Goal: Task Accomplishment & Management: Complete application form

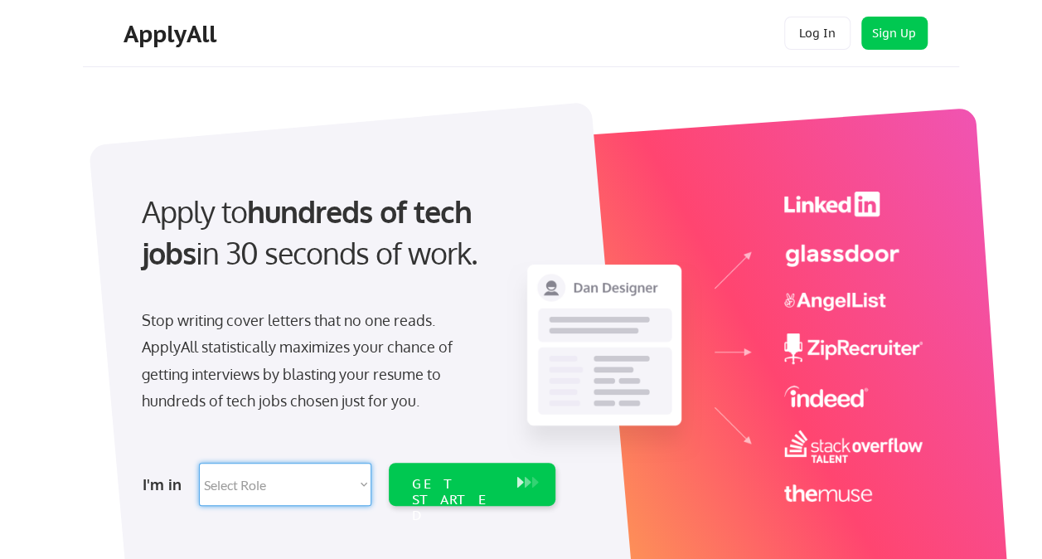
click at [345, 497] on select "Select Role Software Engineering Product Management Customer Success Sales UI/U…" at bounding box center [285, 483] width 172 height 43
select select ""sales0""
click at [199, 462] on select "Select Role Software Engineering Product Management Customer Success Sales UI/U…" at bounding box center [285, 483] width 172 height 43
select select ""sales0""
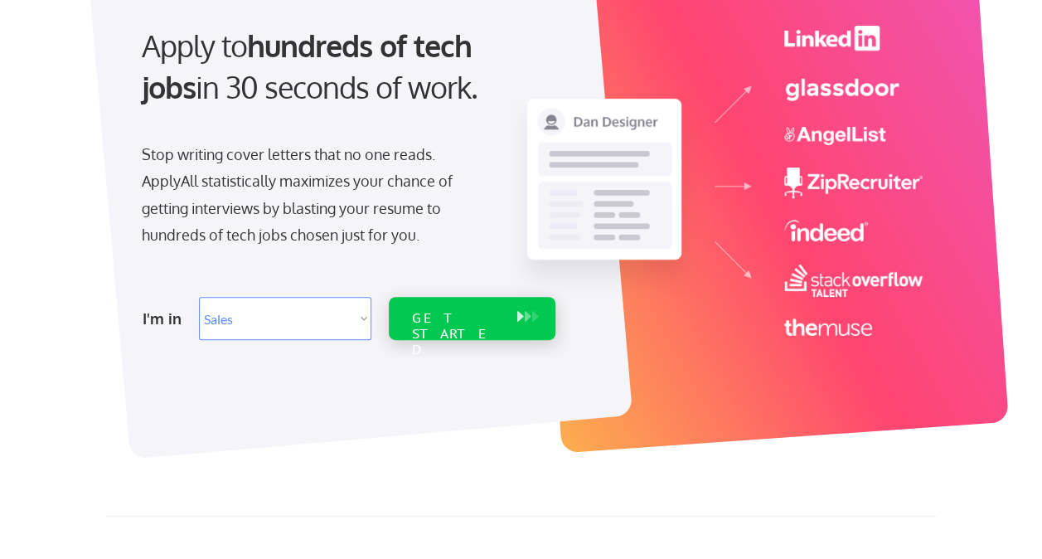
click at [487, 330] on div "GET STARTED" at bounding box center [456, 318] width 105 height 43
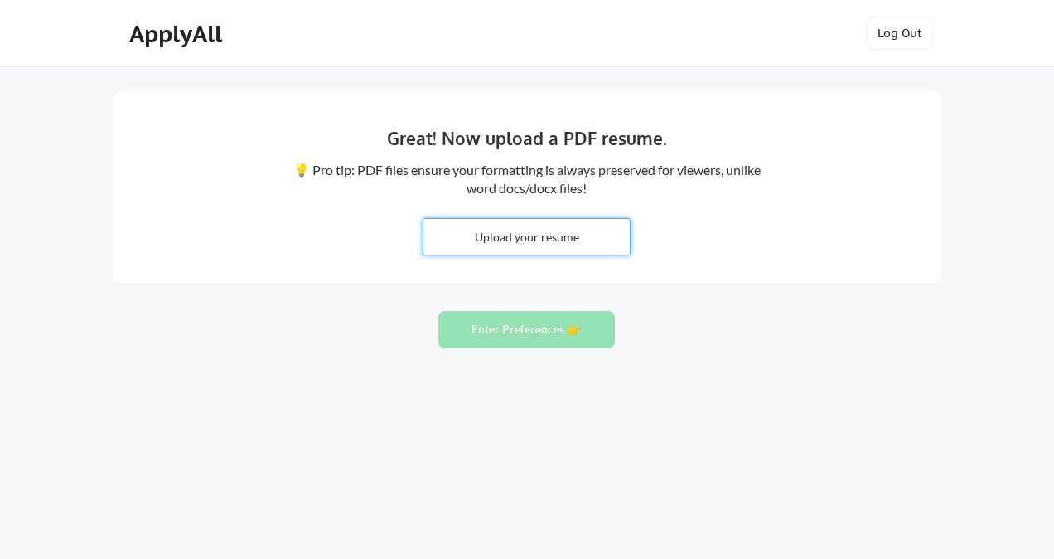
click at [557, 240] on input "file" at bounding box center [527, 237] width 206 height 36
type input "C:\fakepath\Curtis Beck - Business Development Manager.pdf"
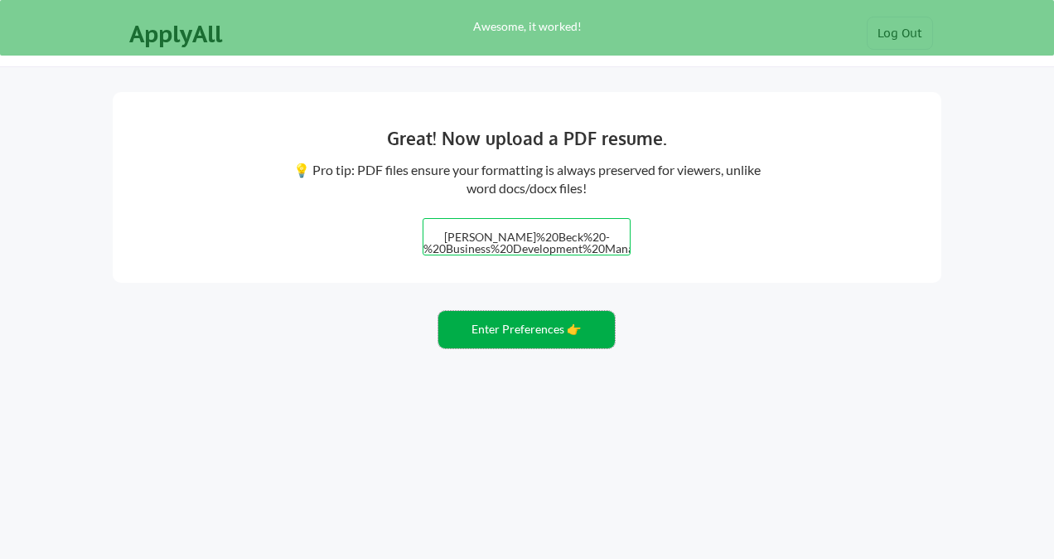
click at [531, 332] on button "Enter Preferences 👉" at bounding box center [526, 329] width 177 height 37
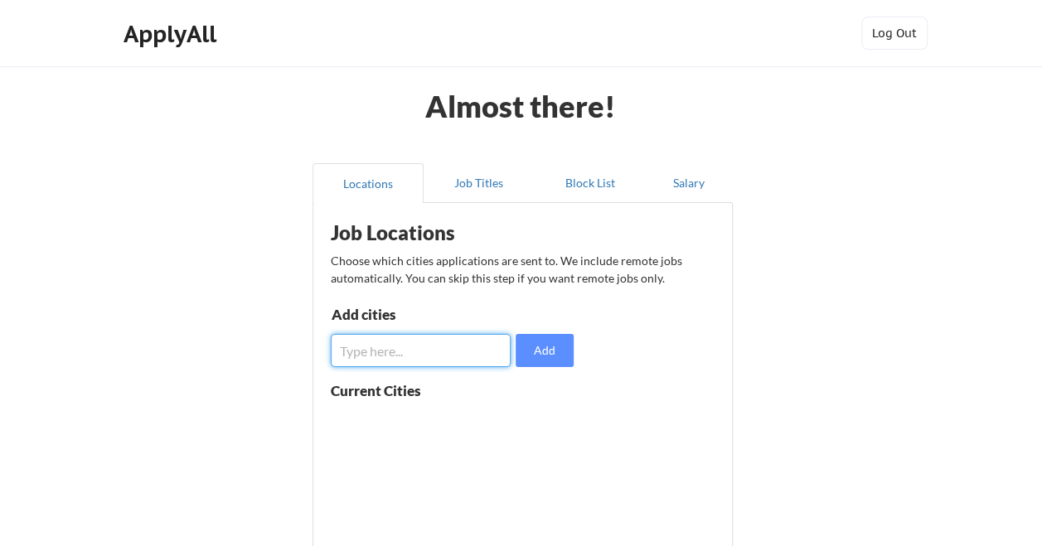
click at [461, 349] on input "input" at bounding box center [421, 350] width 181 height 33
click at [457, 346] on input "input" at bounding box center [421, 350] width 181 height 33
type input "Jupiter"
click at [537, 351] on button "Add" at bounding box center [544, 350] width 58 height 33
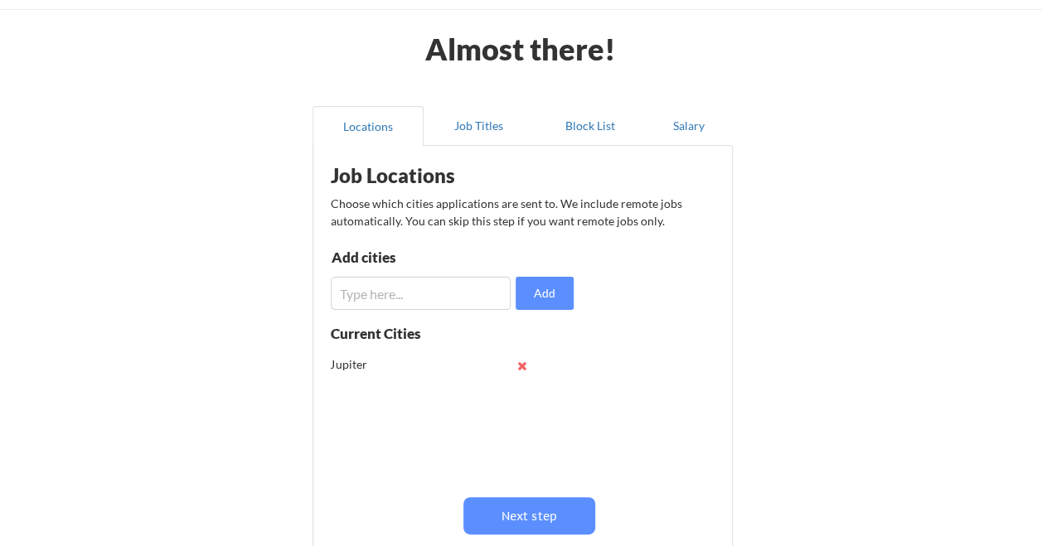
scroll to position [83, 0]
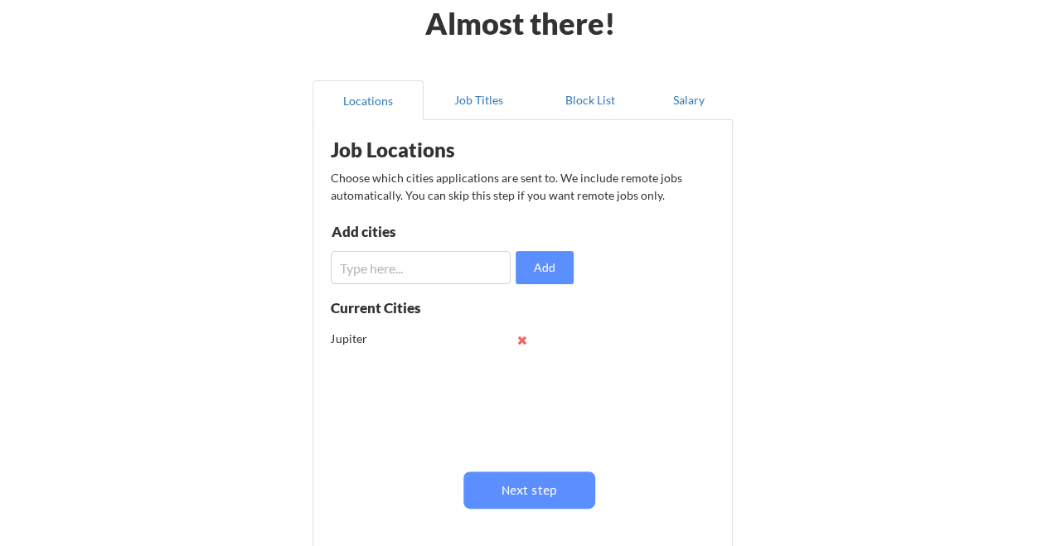
click at [380, 264] on input "input" at bounding box center [421, 267] width 181 height 33
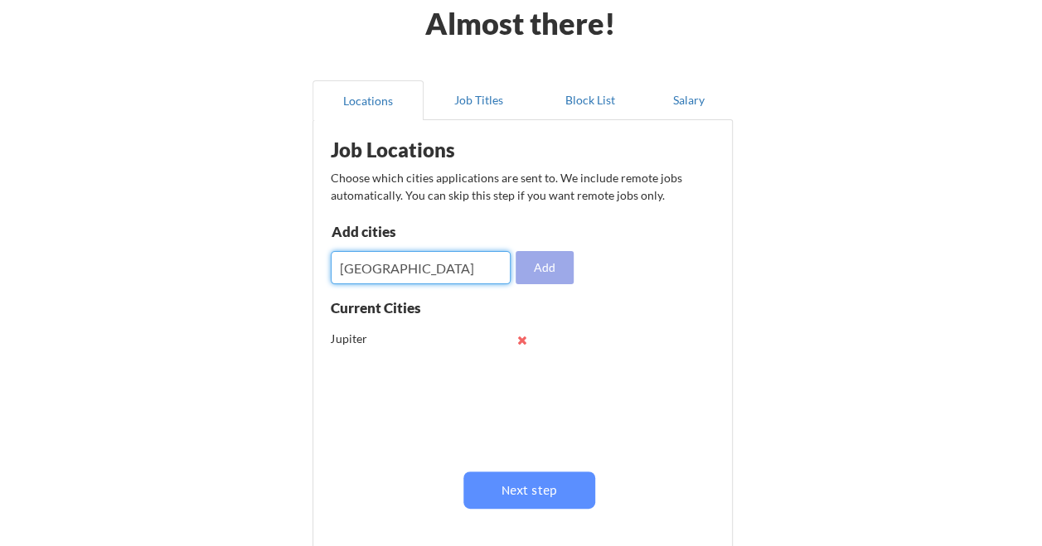
type input "West Palm Beach"
click at [535, 269] on button "Add" at bounding box center [544, 267] width 58 height 33
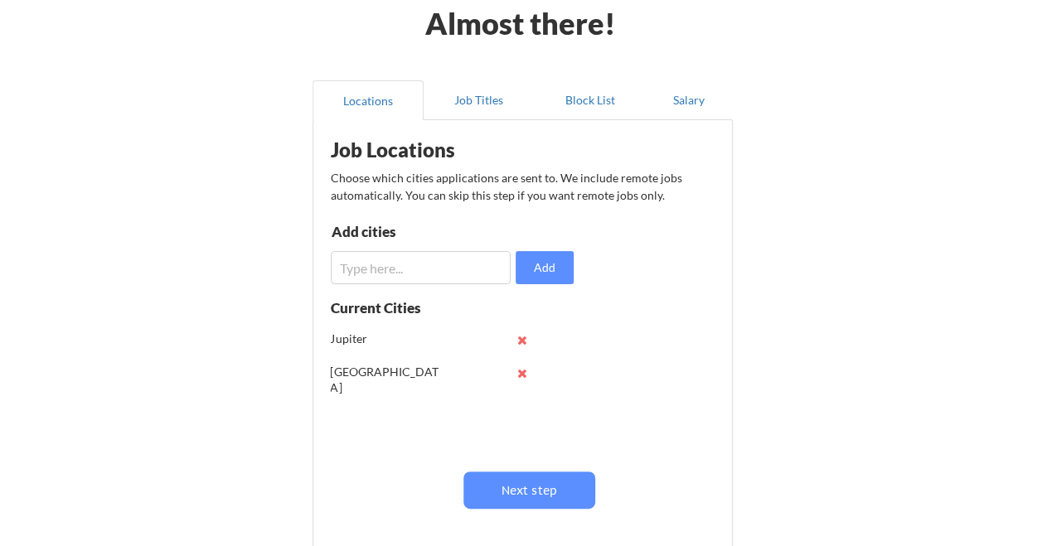
click at [392, 270] on input "input" at bounding box center [421, 267] width 181 height 33
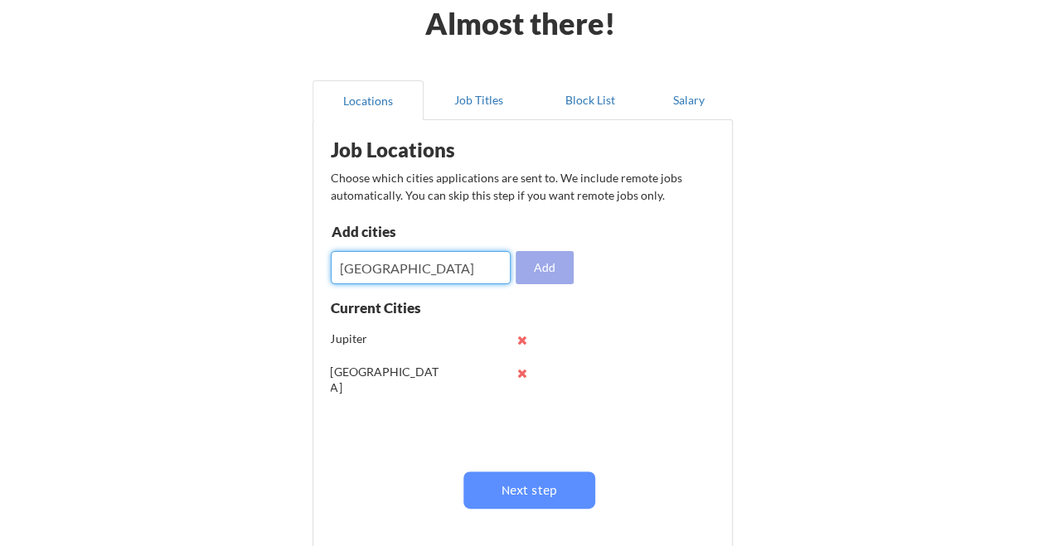
type input "Fort Lauderdale"
click at [557, 268] on button "Add" at bounding box center [544, 267] width 58 height 33
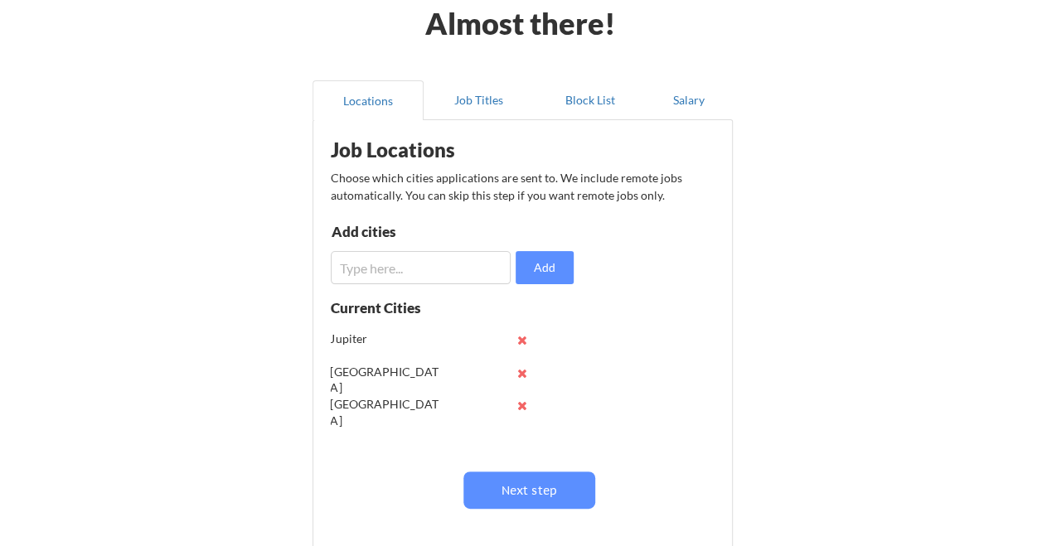
click at [397, 270] on input "input" at bounding box center [421, 267] width 181 height 33
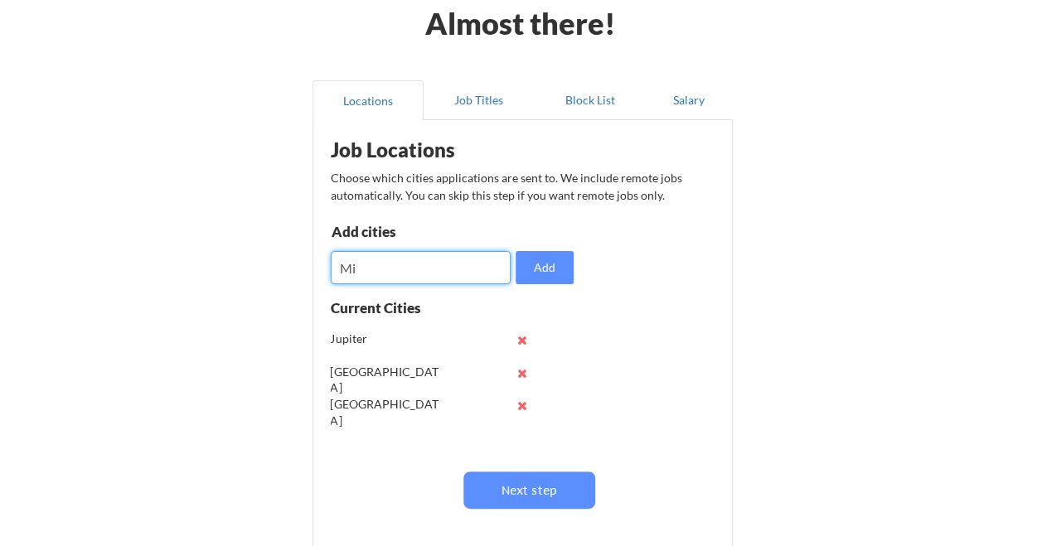
type input "M"
type input "Stuart"
click at [555, 269] on button "Add" at bounding box center [544, 267] width 58 height 33
click at [395, 273] on input "input" at bounding box center [421, 267] width 181 height 33
type input "o"
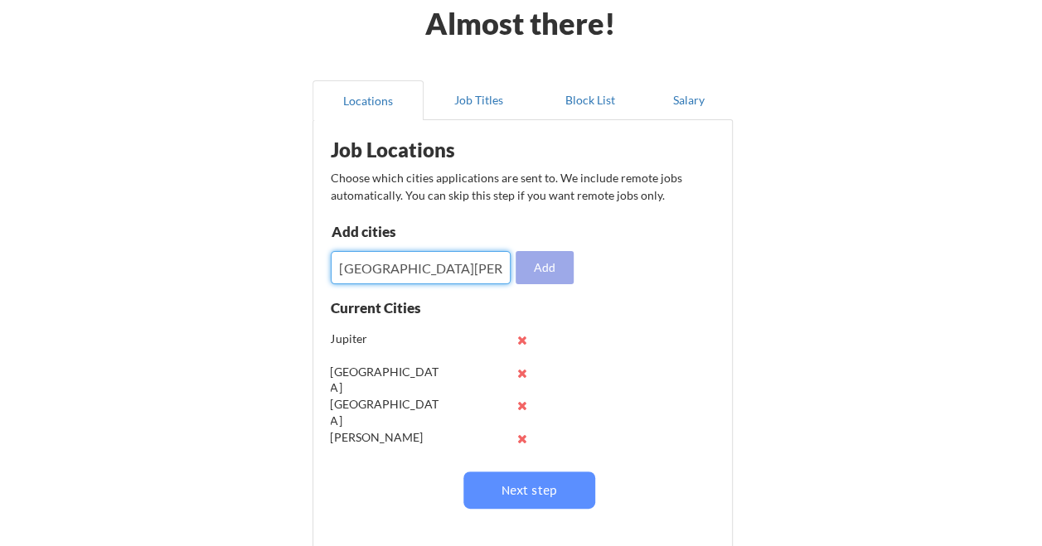
type input "Port St. Lucie"
click at [525, 264] on button "Add" at bounding box center [544, 267] width 58 height 33
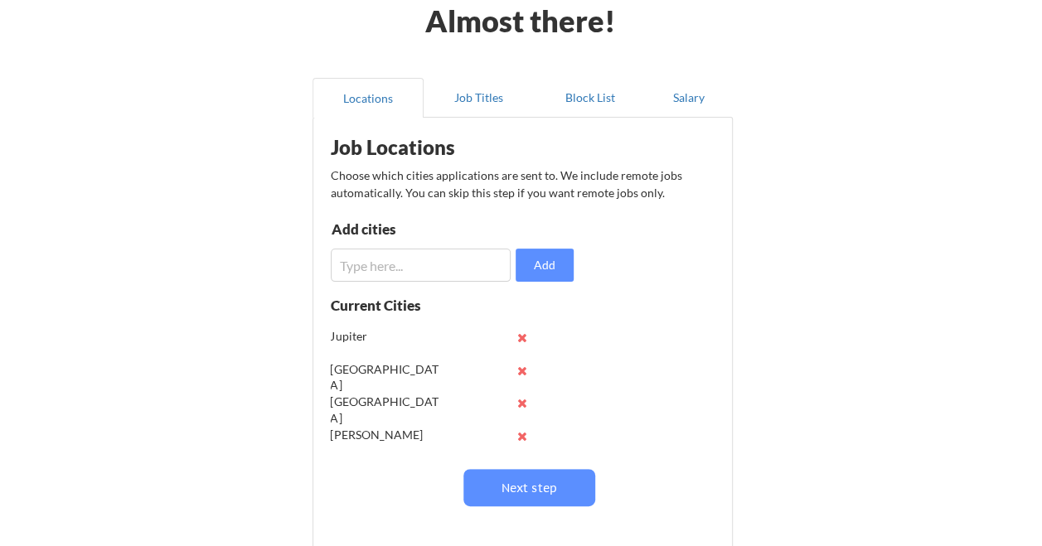
scroll to position [166, 0]
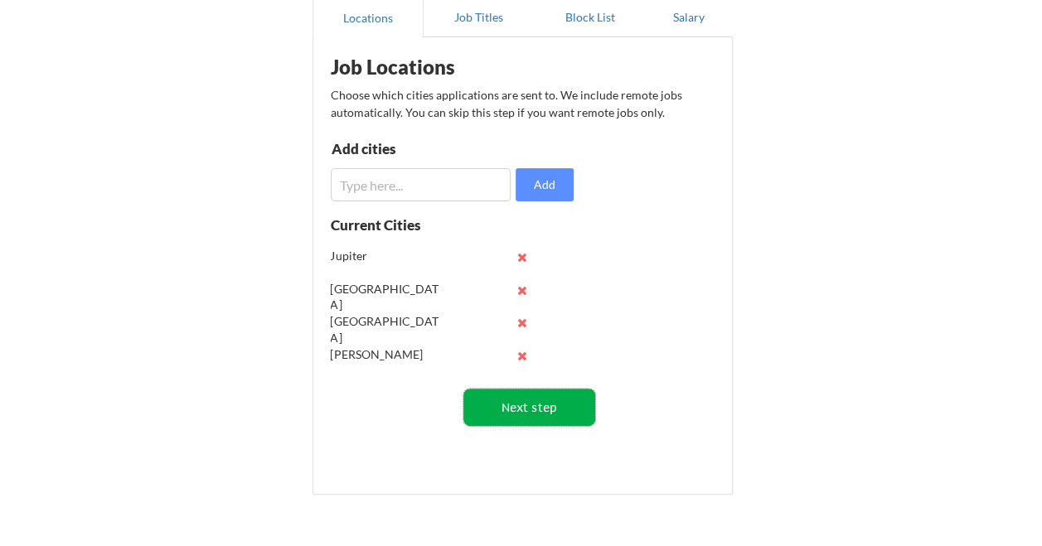
click at [510, 403] on button "Next step" at bounding box center [529, 407] width 132 height 37
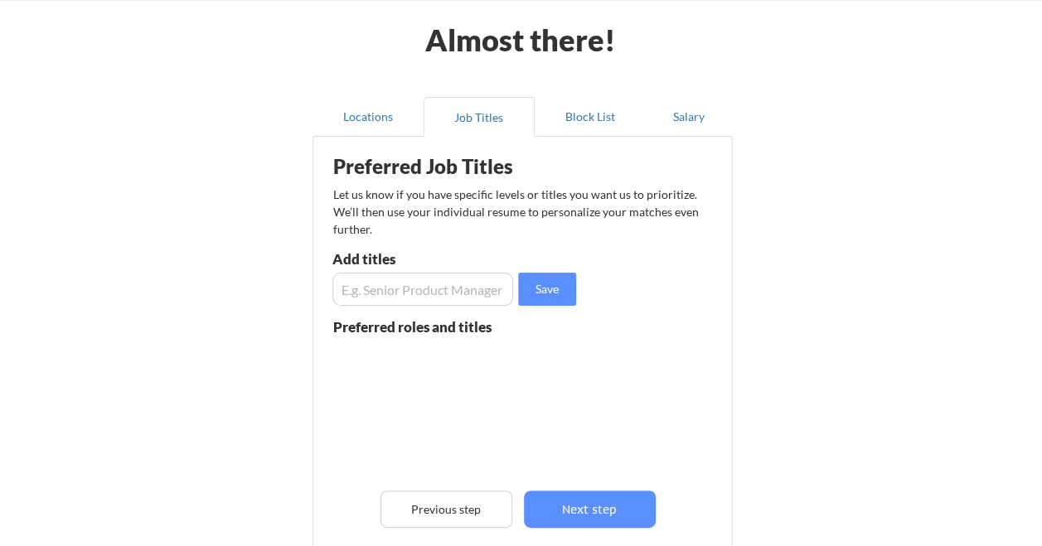
scroll to position [0, 0]
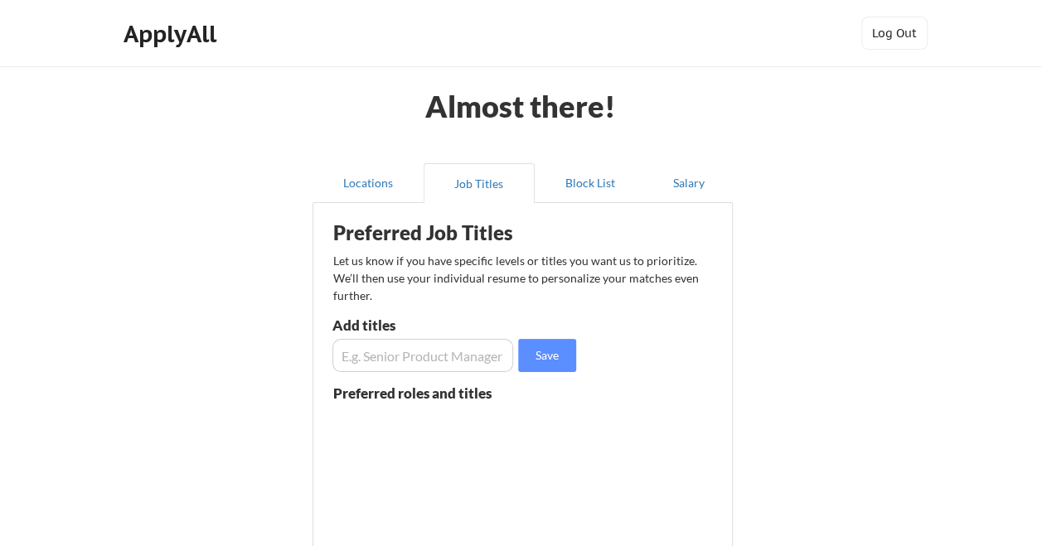
click at [425, 363] on input "input" at bounding box center [423, 355] width 182 height 33
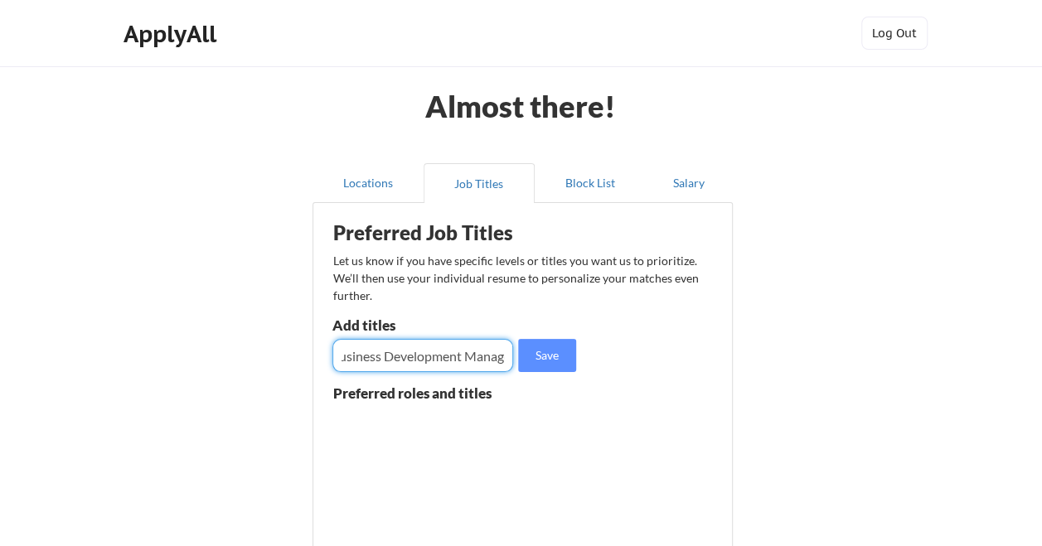
scroll to position [0, 23]
type input "Business Development Manager"
click at [542, 360] on button "Save" at bounding box center [547, 355] width 58 height 33
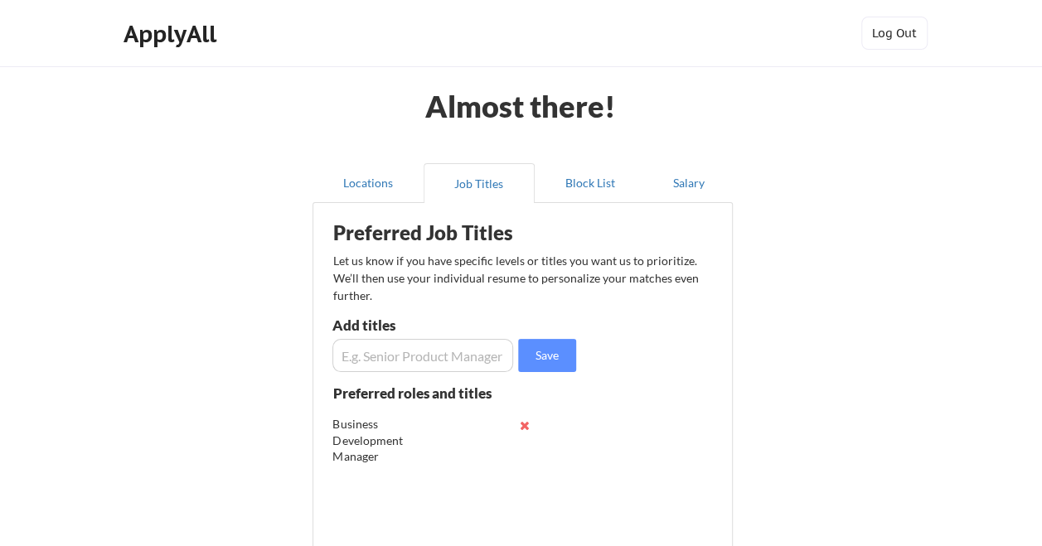
click at [428, 358] on input "input" at bounding box center [423, 355] width 182 height 33
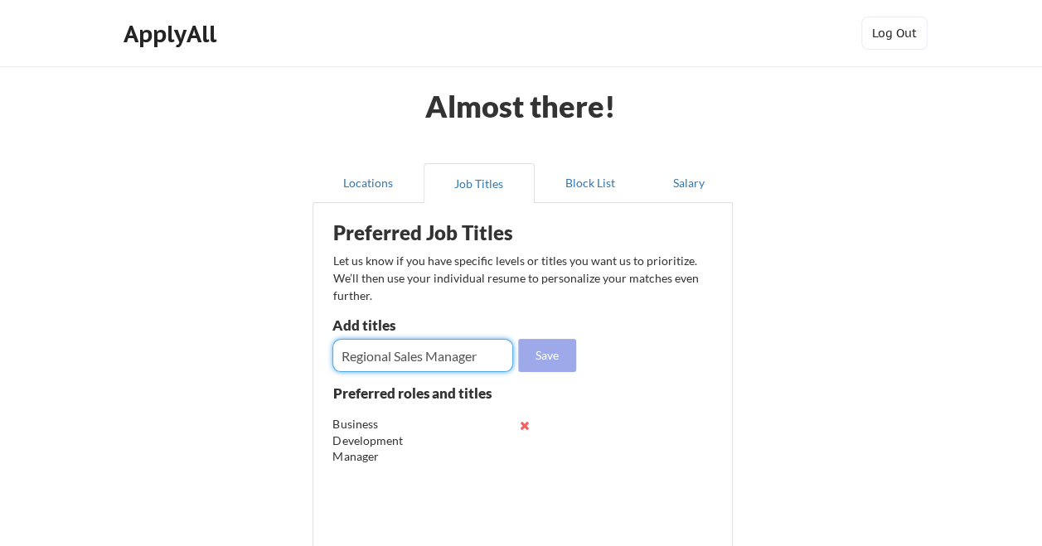
type input "Regional Sales Manager"
click at [549, 351] on button "Save" at bounding box center [547, 355] width 58 height 33
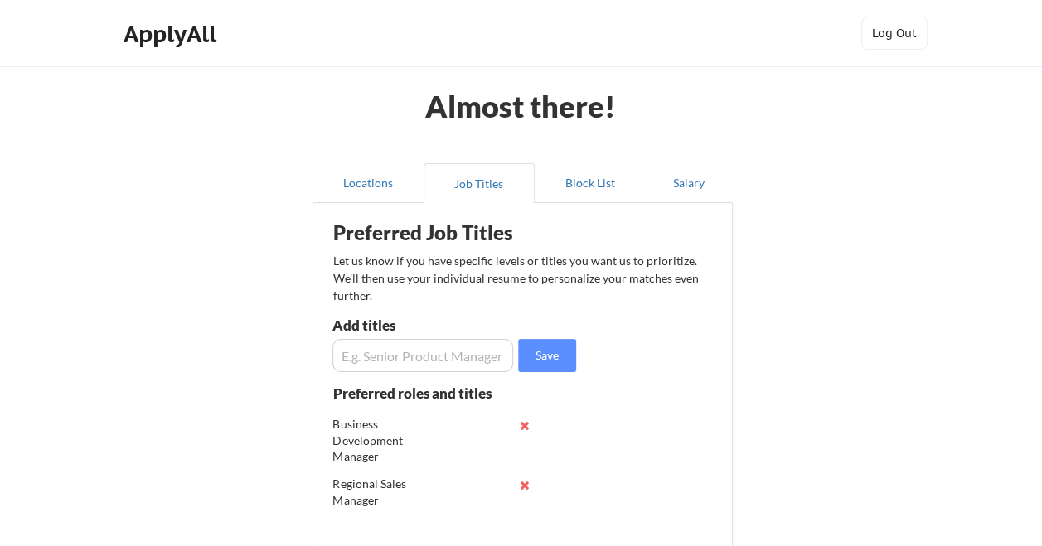
click at [442, 361] on input "input" at bounding box center [423, 355] width 182 height 33
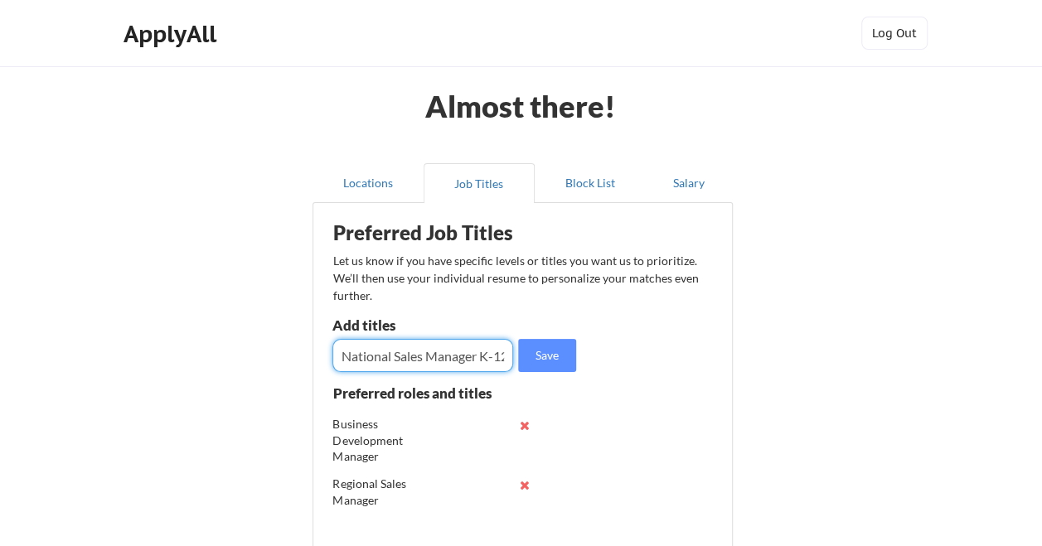
scroll to position [0, 4]
type input "National Sales Manager K-12"
click at [578, 351] on div "Save" at bounding box center [456, 355] width 249 height 33
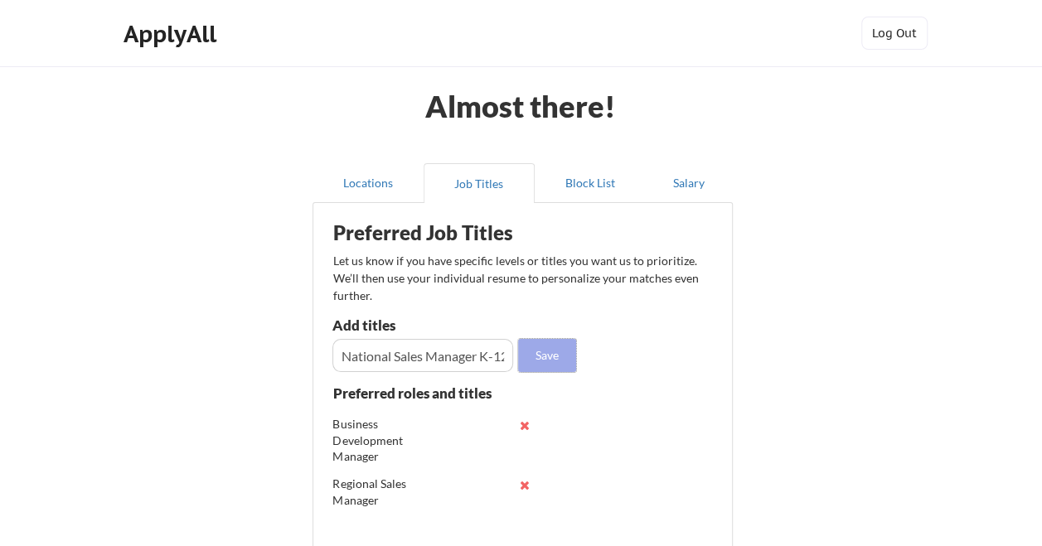
click at [557, 356] on button "Save" at bounding box center [547, 355] width 58 height 33
click at [467, 356] on input "input" at bounding box center [423, 355] width 182 height 33
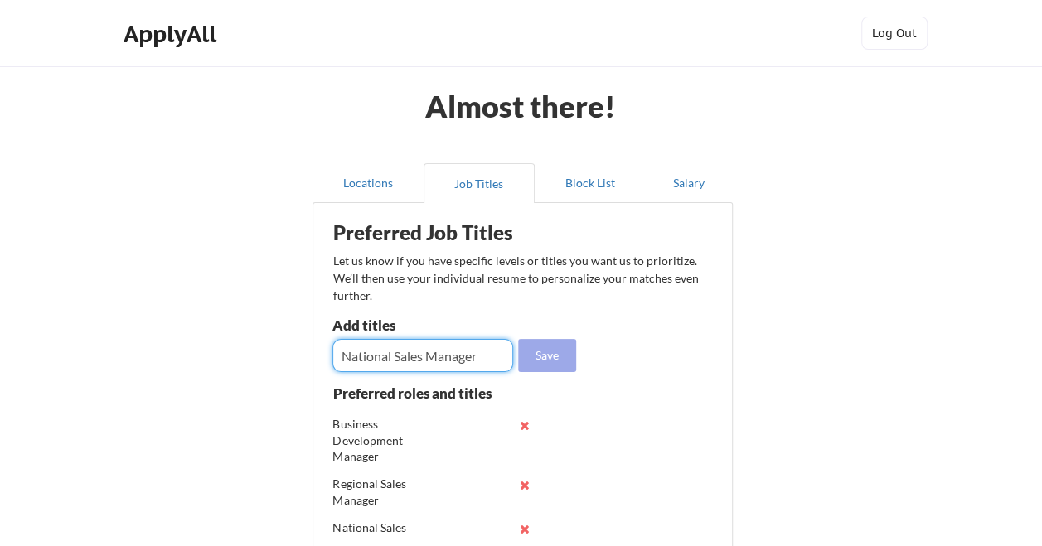
type input "National Sales Manager"
click at [539, 359] on button "Save" at bounding box center [547, 355] width 58 height 33
click at [441, 361] on input "input" at bounding box center [423, 355] width 182 height 33
type input "District Sales Manager"
click at [556, 363] on button "Save" at bounding box center [547, 355] width 58 height 33
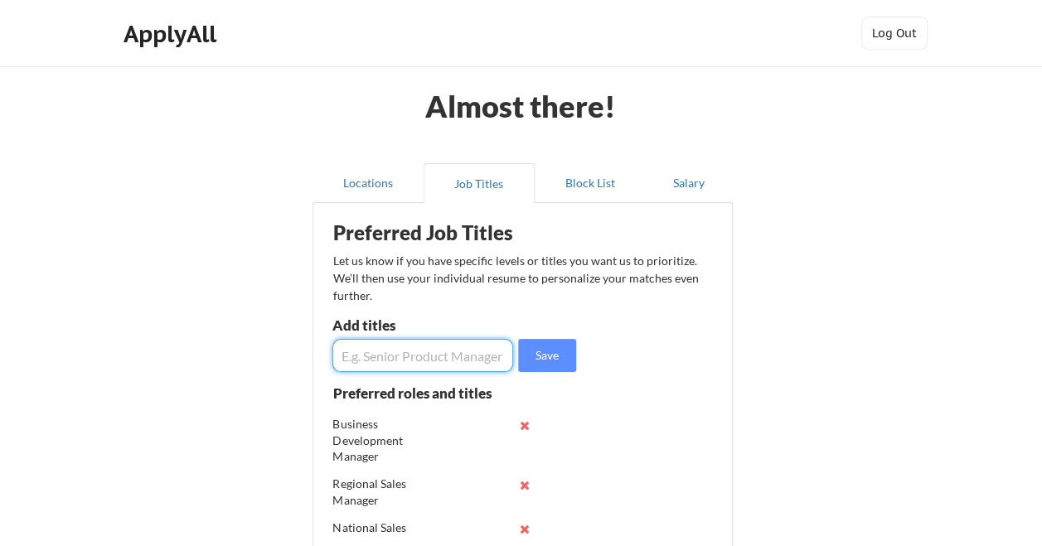
click at [457, 355] on input "input" at bounding box center [423, 355] width 182 height 33
type input "Sales Manager"
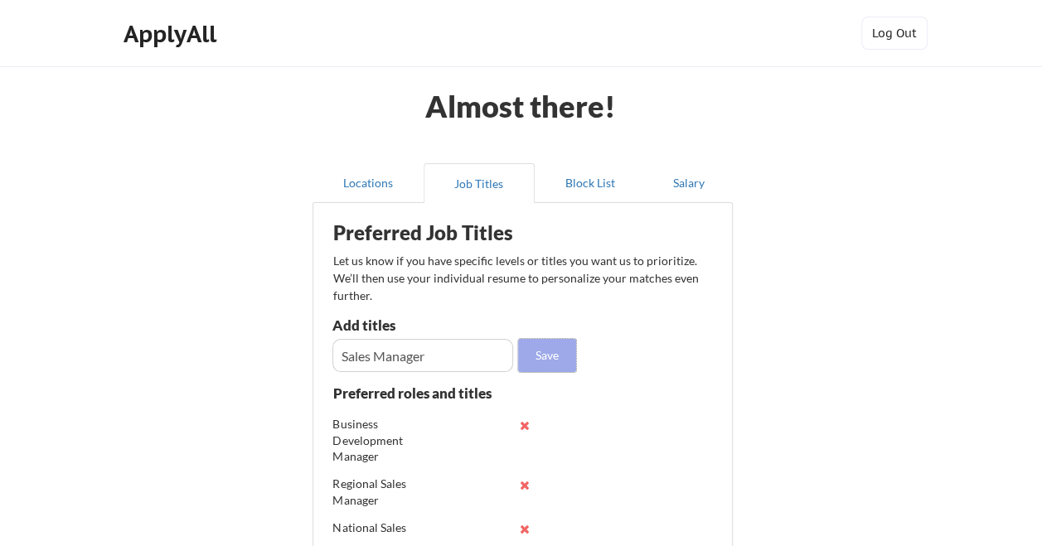
click at [537, 361] on button "Save" at bounding box center [547, 355] width 58 height 33
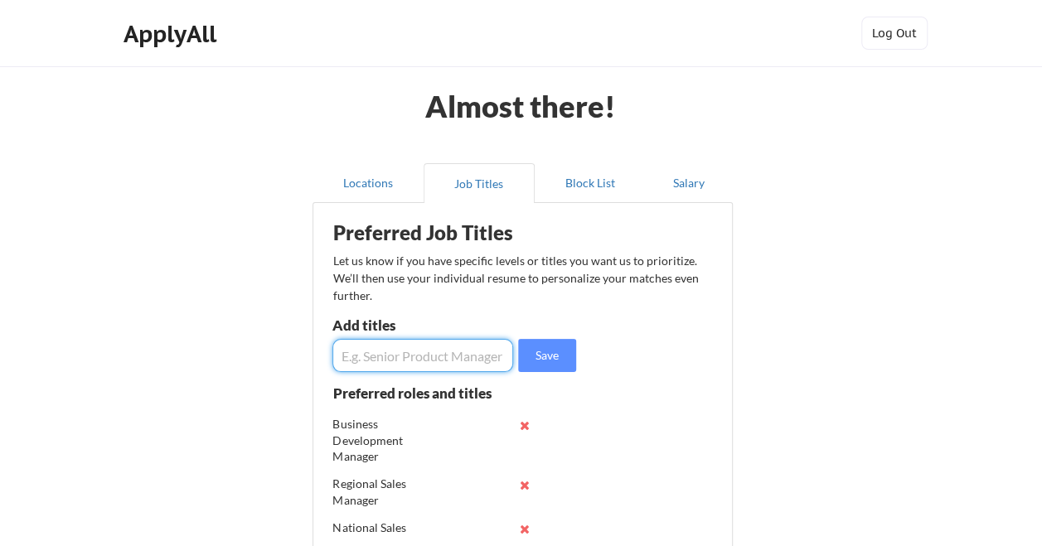
click at [409, 361] on input "input" at bounding box center [423, 355] width 182 height 33
type input "Territory Sales Manager"
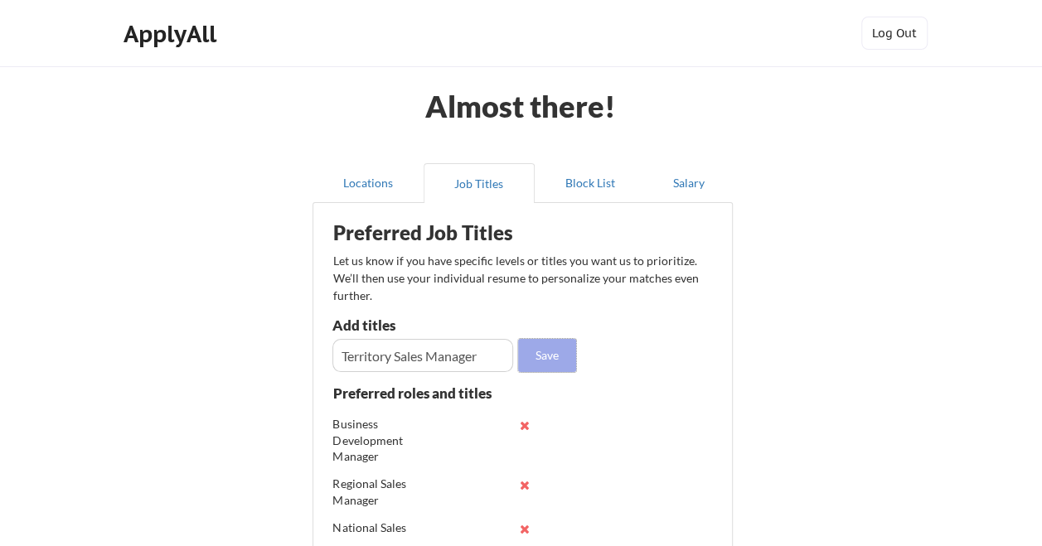
click at [535, 359] on button "Save" at bounding box center [547, 355] width 58 height 33
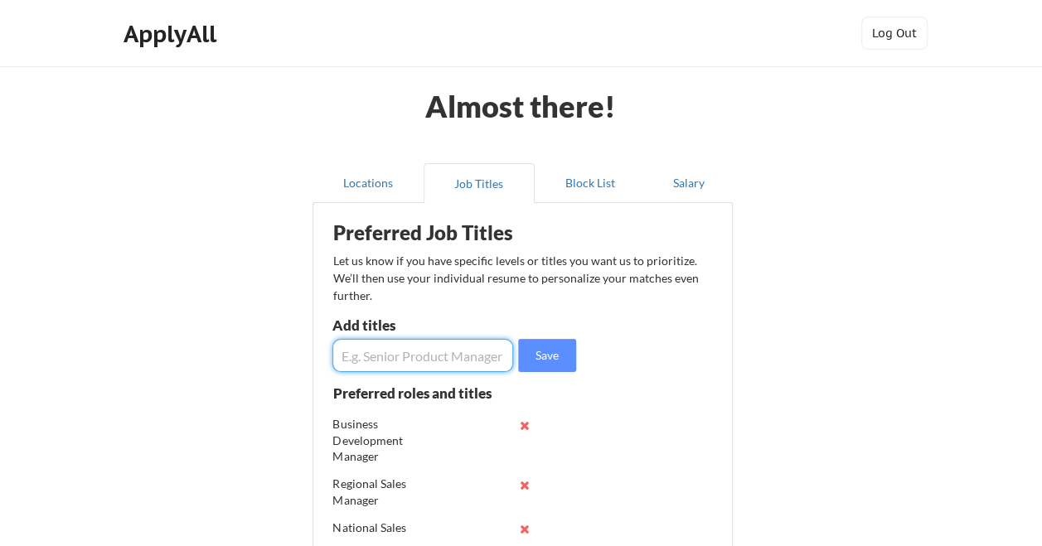
click at [455, 356] on input "input" at bounding box center [423, 355] width 182 height 33
type input "L"
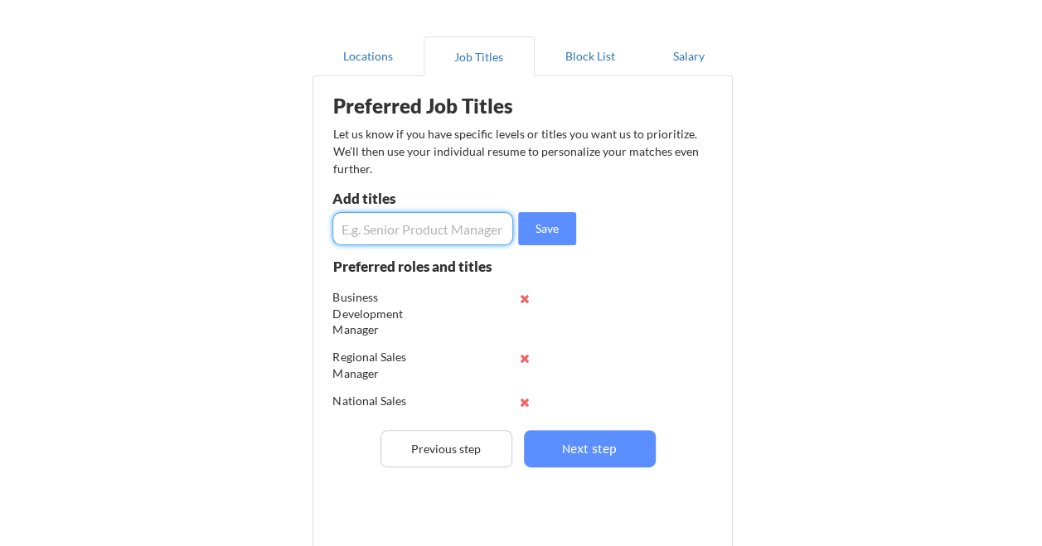
scroll to position [166, 0]
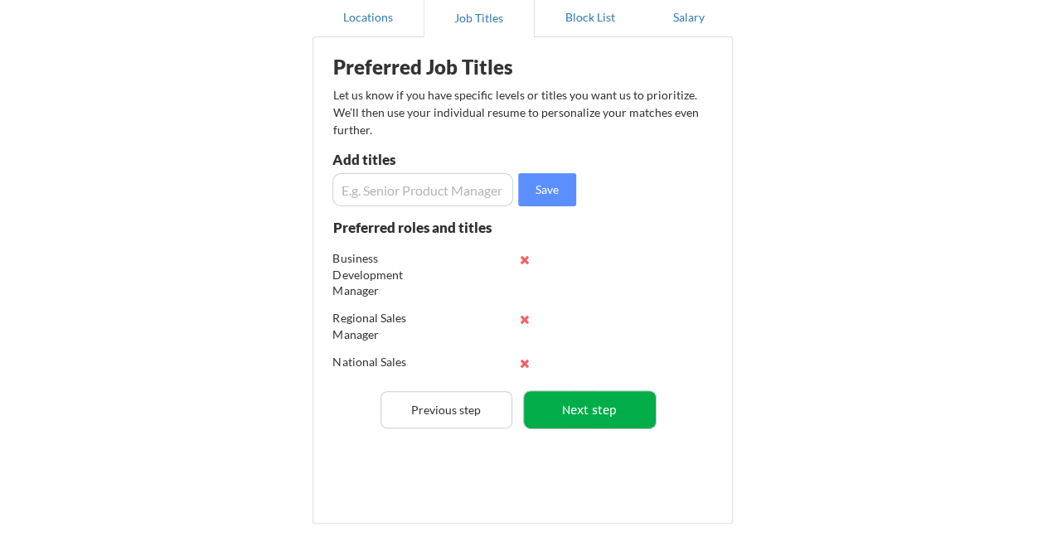
click at [580, 417] on button "Next step" at bounding box center [590, 409] width 132 height 37
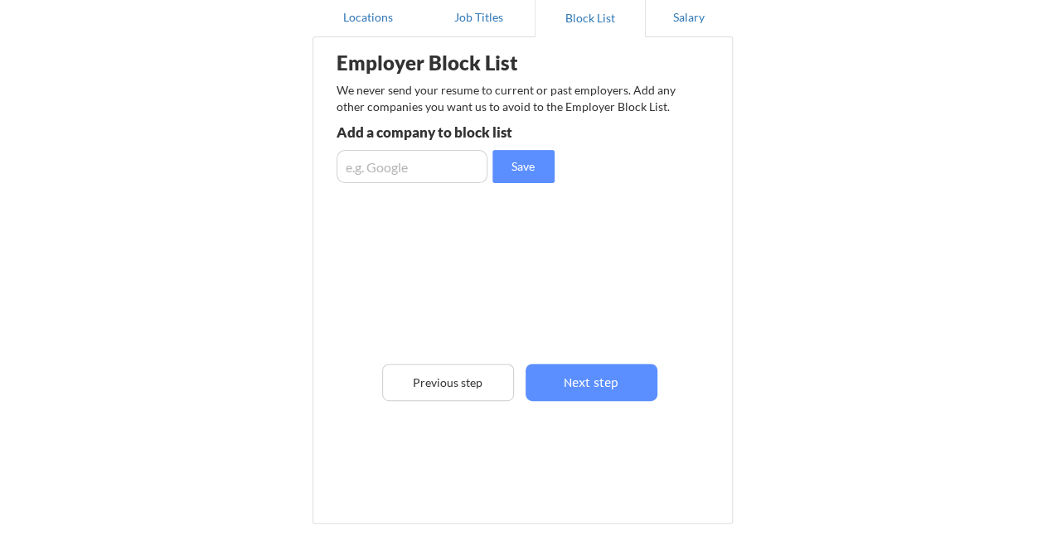
scroll to position [83, 0]
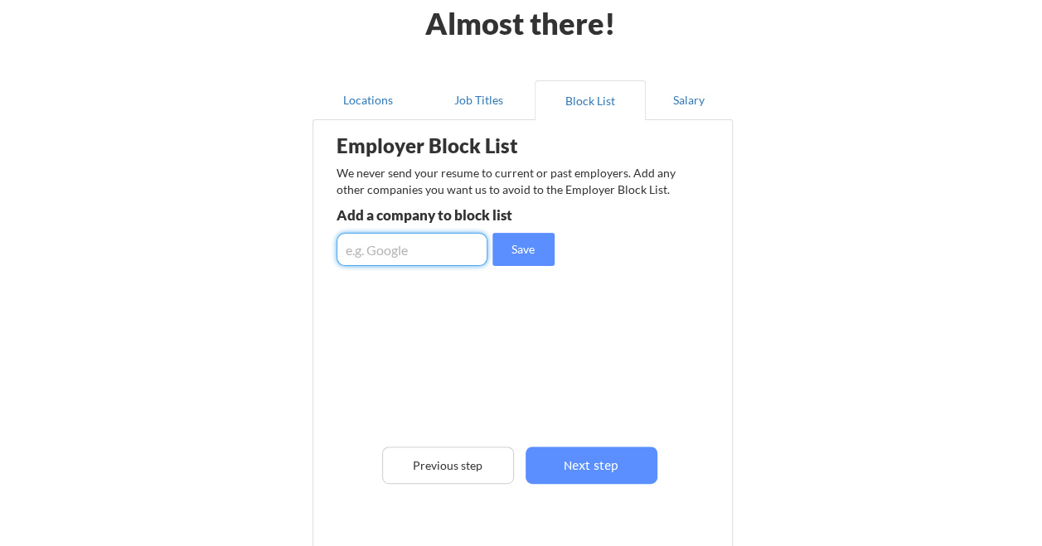
click at [440, 253] on input "input" at bounding box center [411, 249] width 151 height 33
type input "Rich Ice Cream Co."
click at [512, 243] on button "Save" at bounding box center [523, 249] width 62 height 33
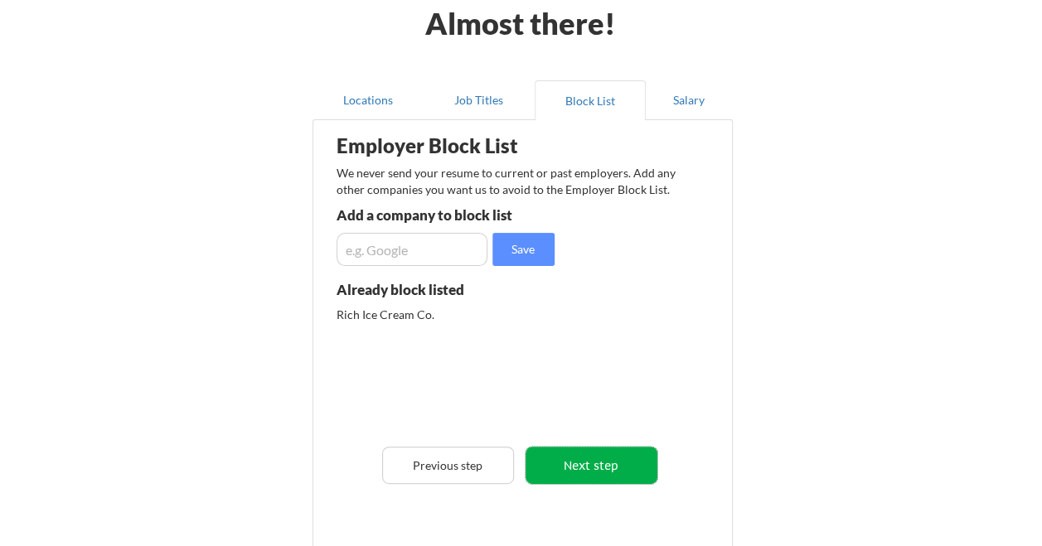
click at [592, 457] on button "Next step" at bounding box center [591, 465] width 132 height 37
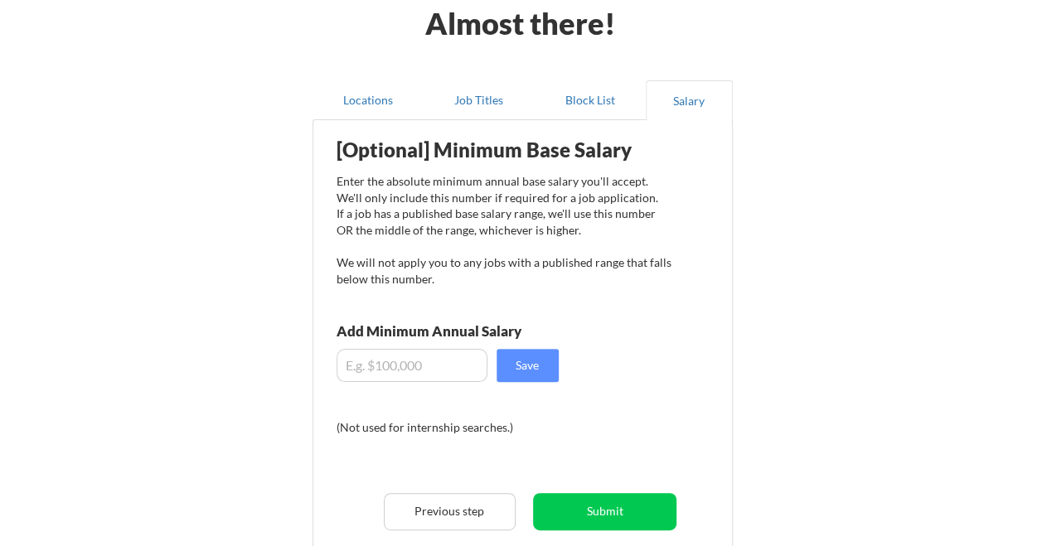
click at [434, 365] on input "input" at bounding box center [411, 365] width 151 height 33
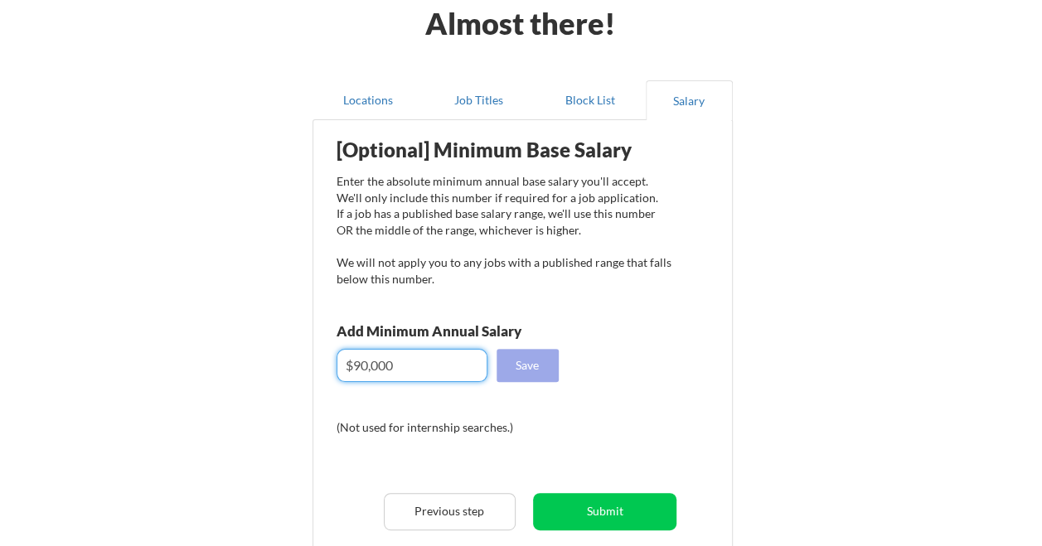
type input "$90,000"
click at [520, 370] on button "Save" at bounding box center [527, 365] width 62 height 33
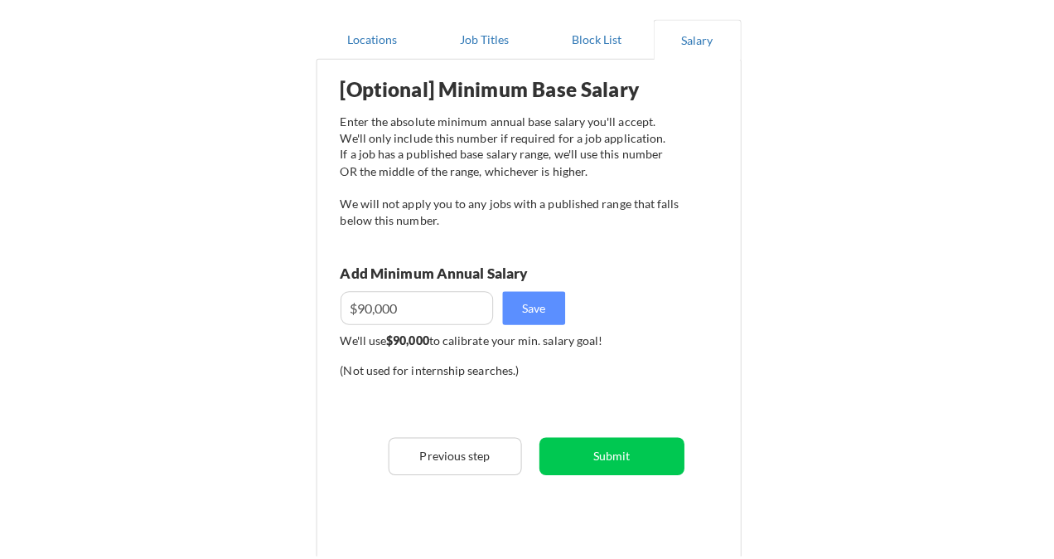
scroll to position [249, 0]
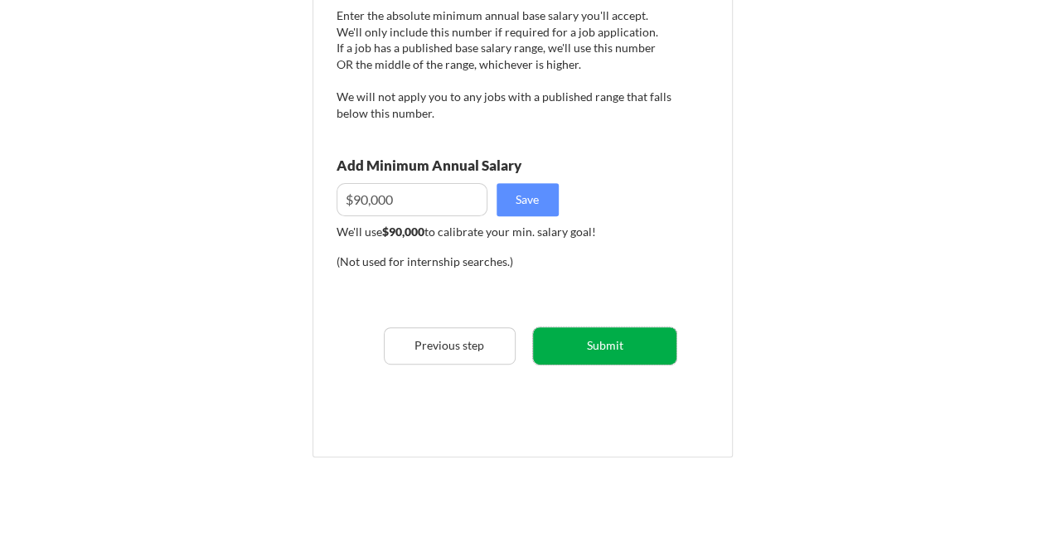
click at [593, 346] on button "Submit" at bounding box center [604, 345] width 143 height 37
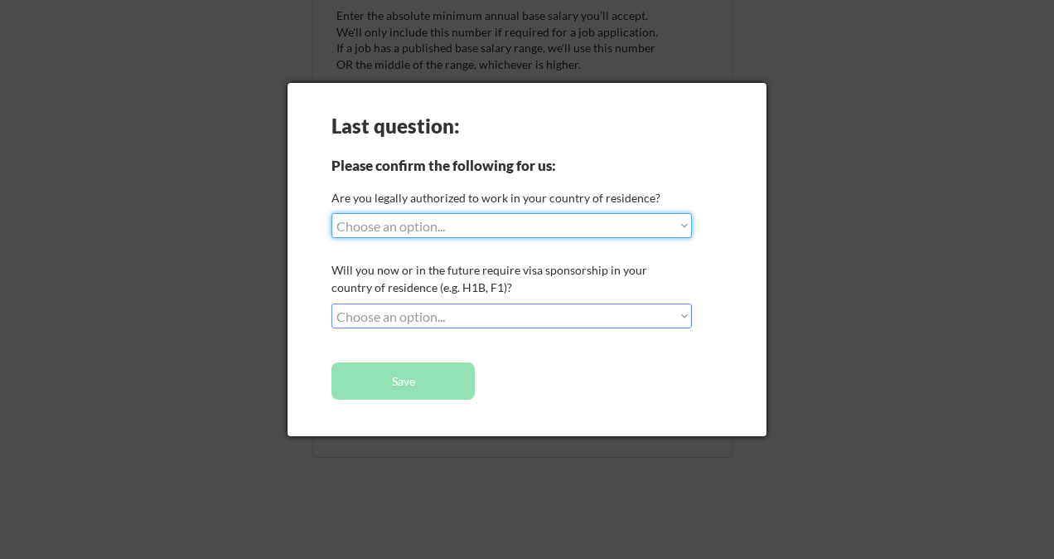
click at [534, 230] on select "Choose an option... Yes, I am a US Citizen Yes, I am a Canadian Citizen Yes, I …" at bounding box center [512, 225] width 361 height 25
select select ""yes__i_am_a_us_citizen""
click at [332, 213] on select "Choose an option... Yes, I am a US Citizen Yes, I am a Canadian Citizen Yes, I …" at bounding box center [512, 225] width 361 height 25
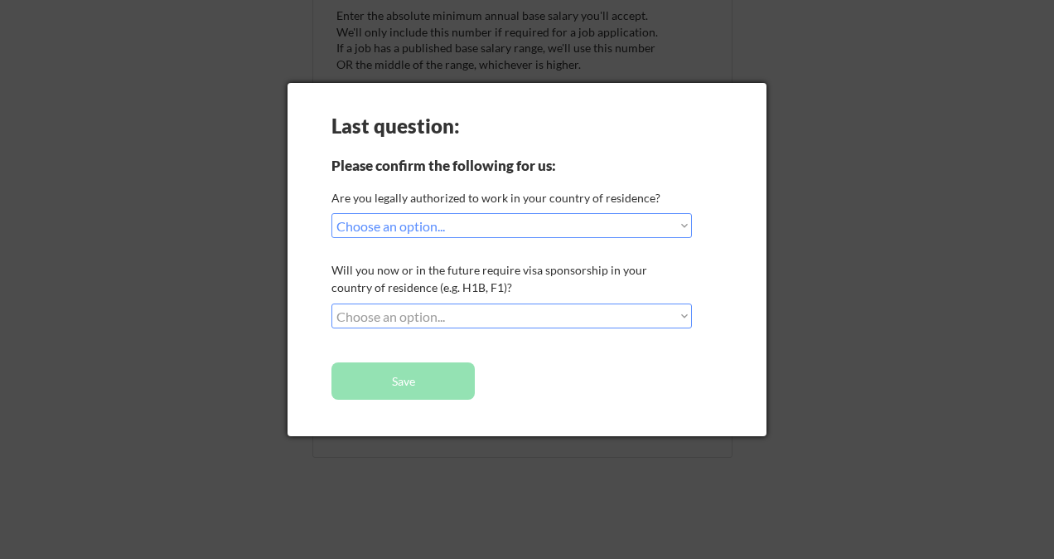
click at [555, 320] on select "Choose an option... No, I will not need sponsorship Yes, I will need sponsorship" at bounding box center [512, 315] width 361 height 25
select select ""no__i_will_not_need_sponsorship""
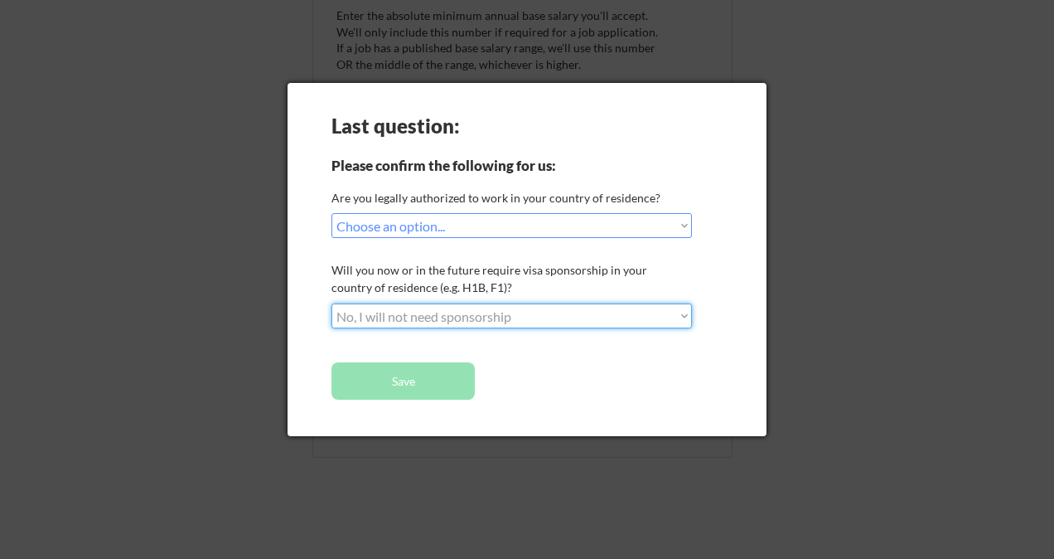
click at [332, 303] on select "Choose an option... No, I will not need sponsorship Yes, I will need sponsorship" at bounding box center [512, 315] width 361 height 25
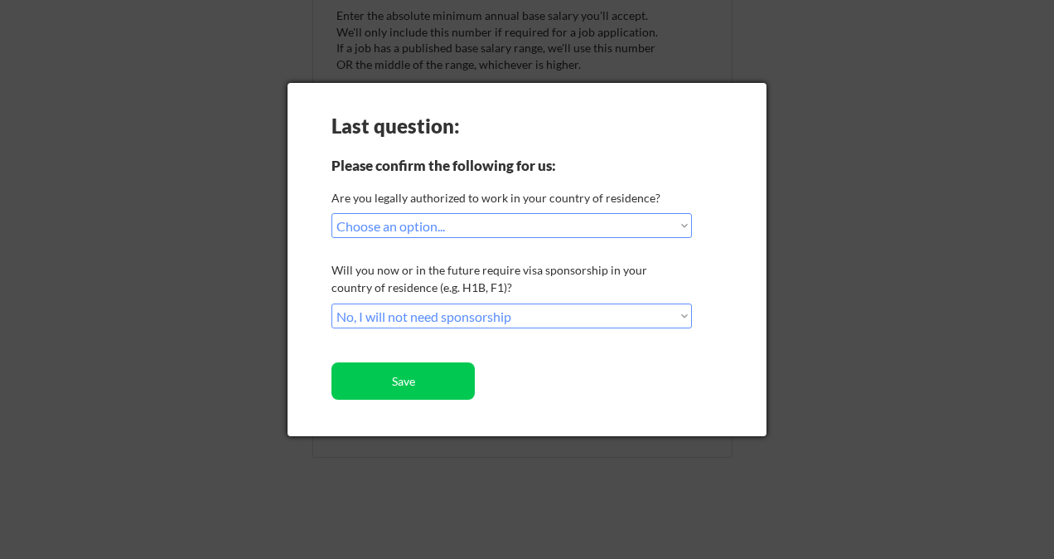
click at [589, 372] on div "Last question: Please confirm the following for us: Are you legally authorized …" at bounding box center [527, 259] width 479 height 353
click at [411, 390] on button "Save" at bounding box center [403, 380] width 143 height 37
